Goal: Information Seeking & Learning: Learn about a topic

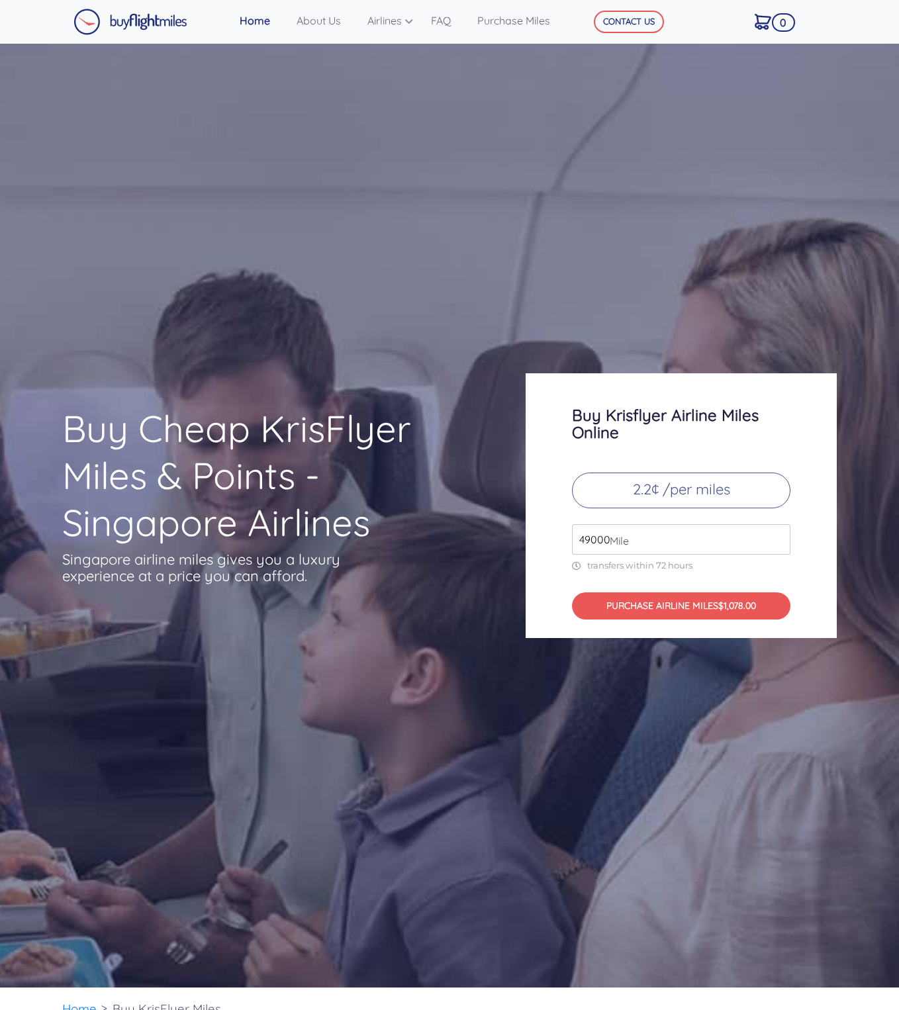
click at [651, 542] on input "49000" at bounding box center [681, 539] width 218 height 30
drag, startPoint x: 710, startPoint y: 544, endPoint x: 486, endPoint y: 530, distance: 224.2
click at [487, 530] on div "Buy Cheap KrisFlyer Miles & Points - Singapore Airlines Singapore airline miles…" at bounding box center [449, 505] width 794 height 265
type input "21134"
click at [631, 425] on h3 "Buy Krisflyer Airline Miles Online" at bounding box center [681, 424] width 218 height 34
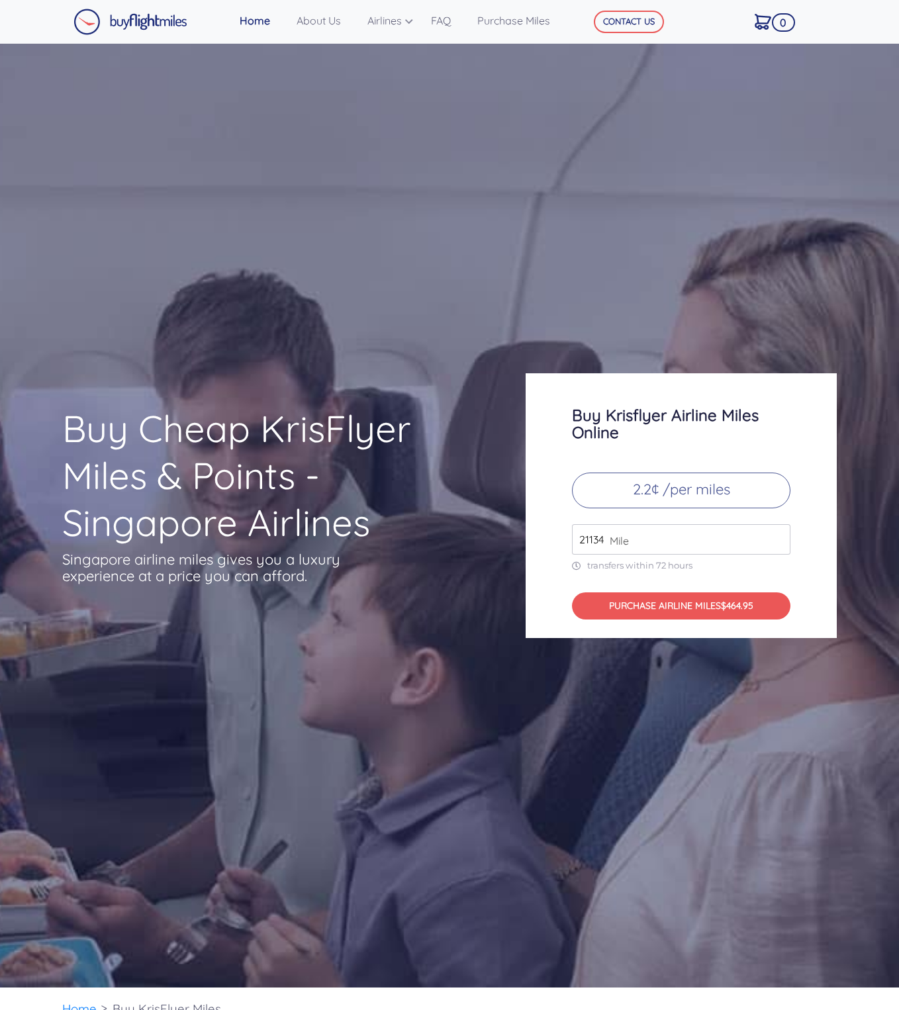
drag, startPoint x: 638, startPoint y: 435, endPoint x: 639, endPoint y: 442, distance: 6.8
click at [639, 442] on div "Buy Krisflyer Airline Miles Online 2.2¢ /per miles 21134 Mile transfers within …" at bounding box center [681, 505] width 311 height 265
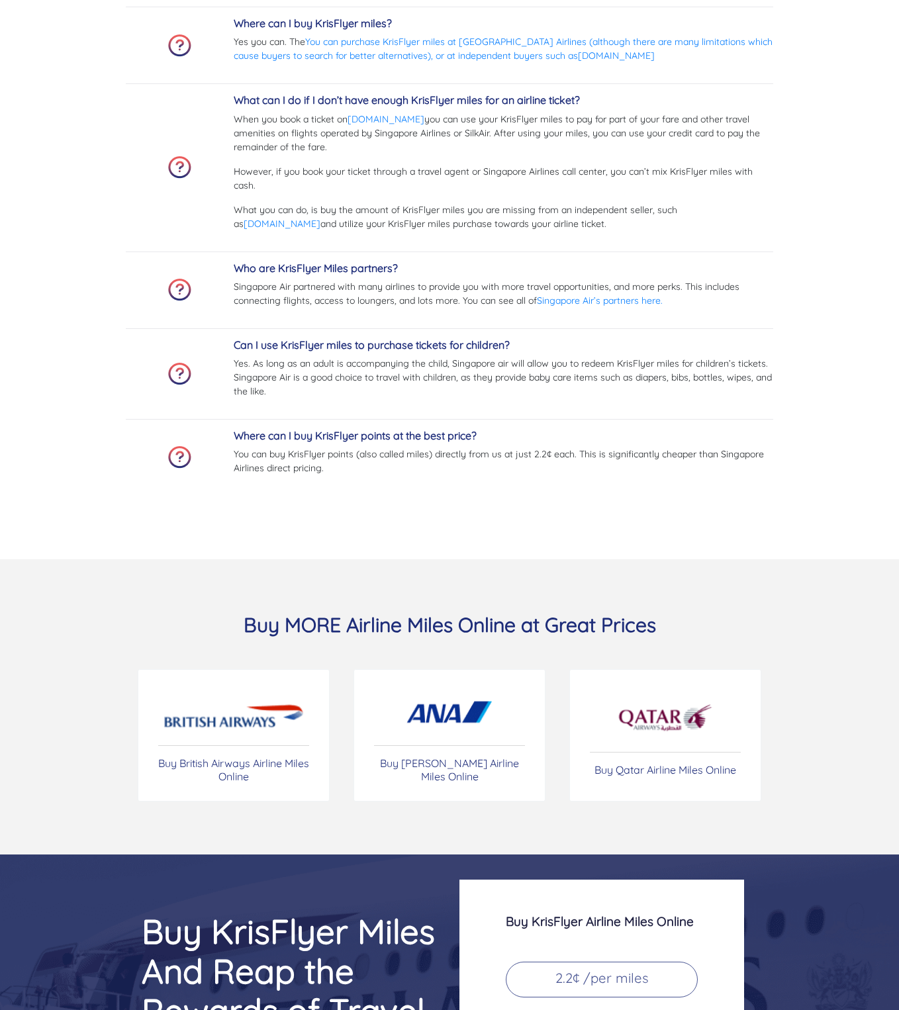
scroll to position [5542, 0]
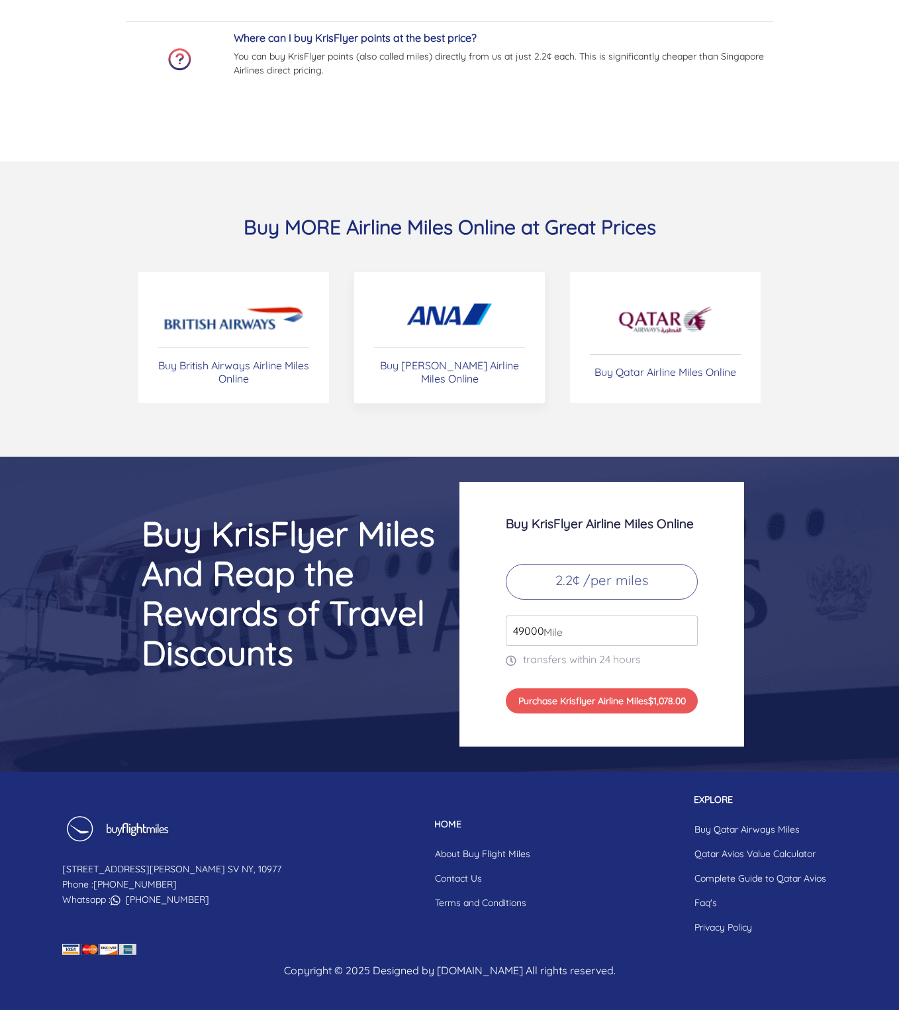
click at [467, 373] on p "Buy [PERSON_NAME] Airline Miles Online" at bounding box center [449, 372] width 151 height 26
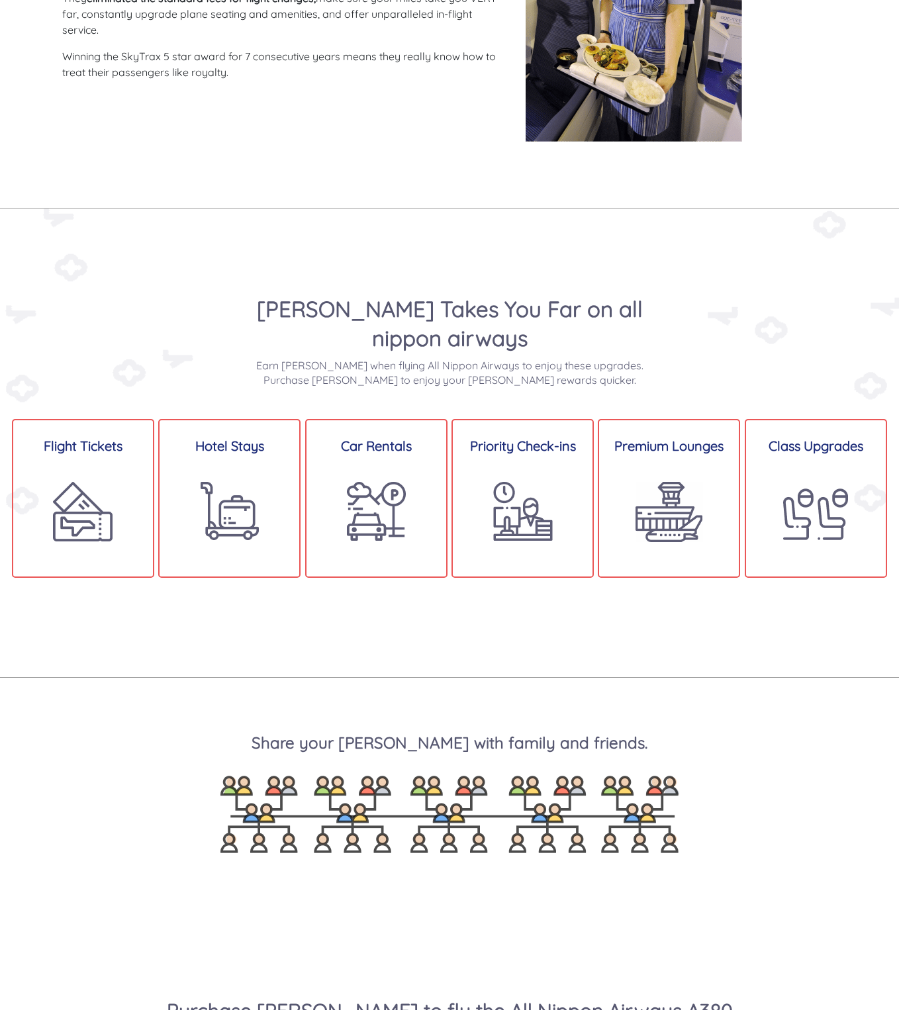
scroll to position [1069, 0]
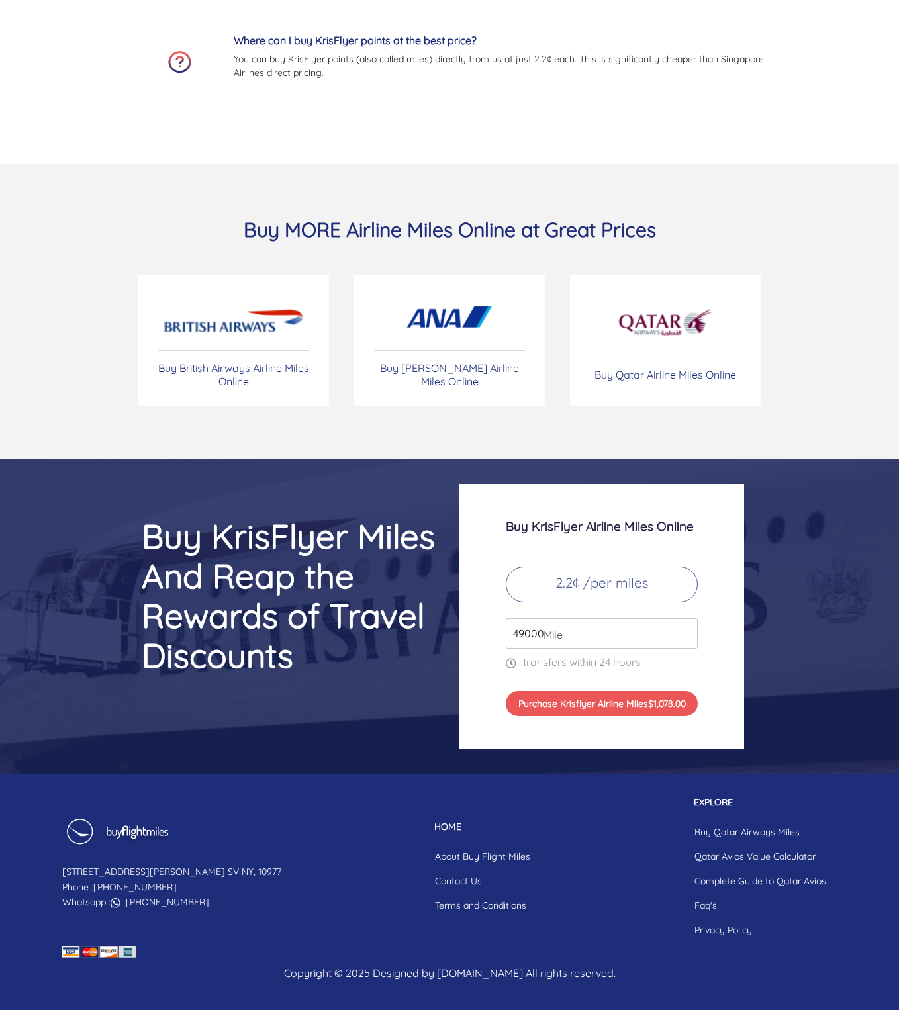
scroll to position [5542, 0]
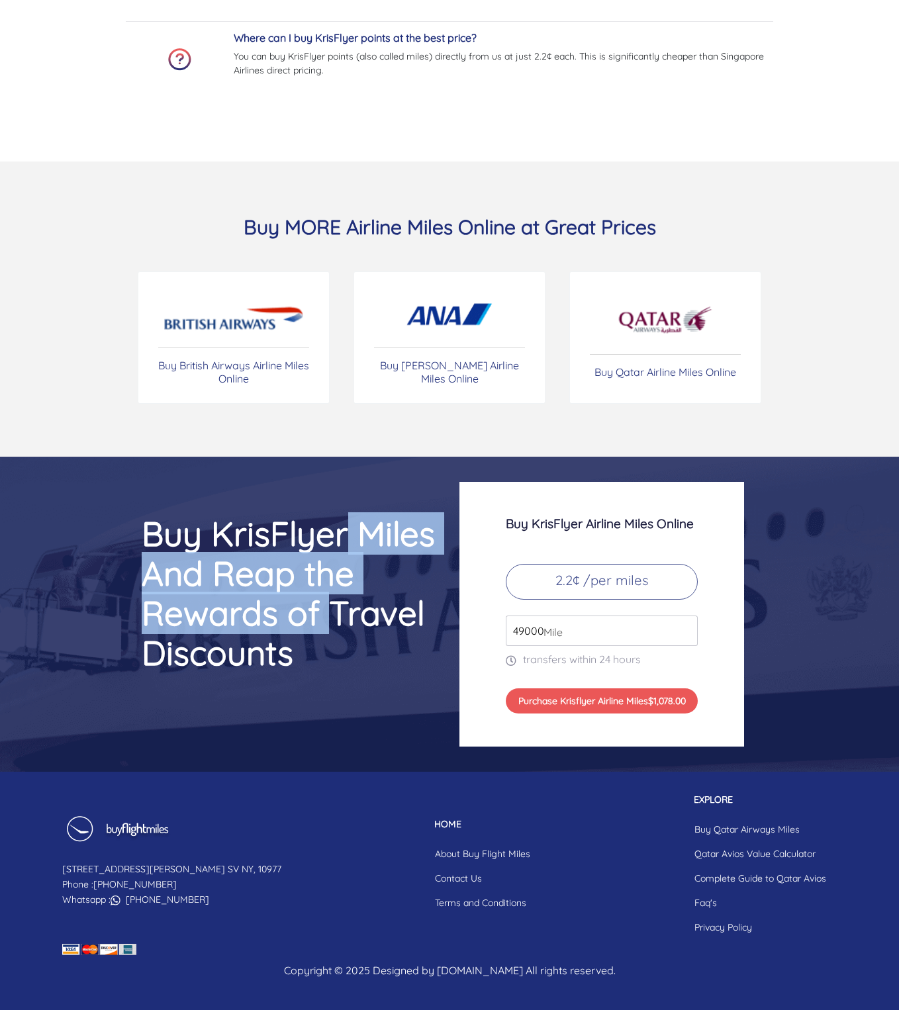
drag, startPoint x: 340, startPoint y: 553, endPoint x: 336, endPoint y: 620, distance: 67.7
click at [336, 620] on h2 "Buy KrisFlyer Miles And Reap the Rewards of Travel Discounts" at bounding box center [250, 593] width 377 height 159
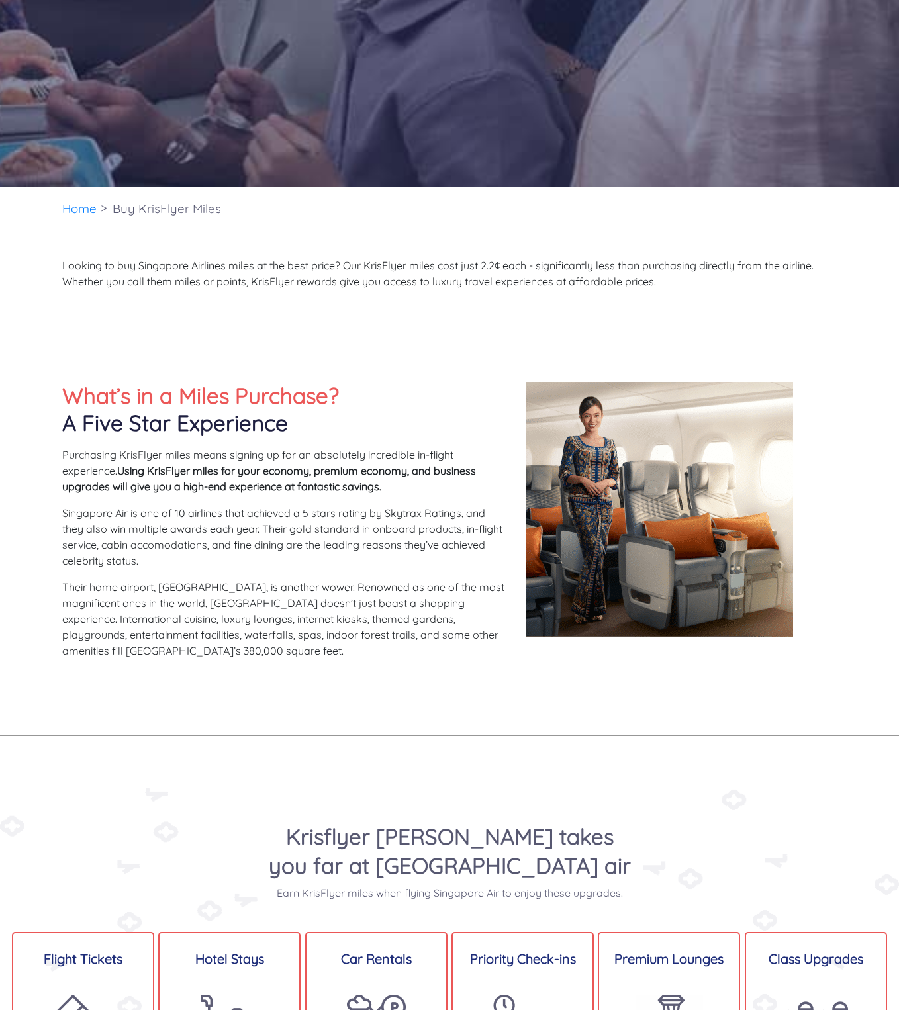
scroll to position [0, 0]
